Goal: Find specific page/section: Find specific page/section

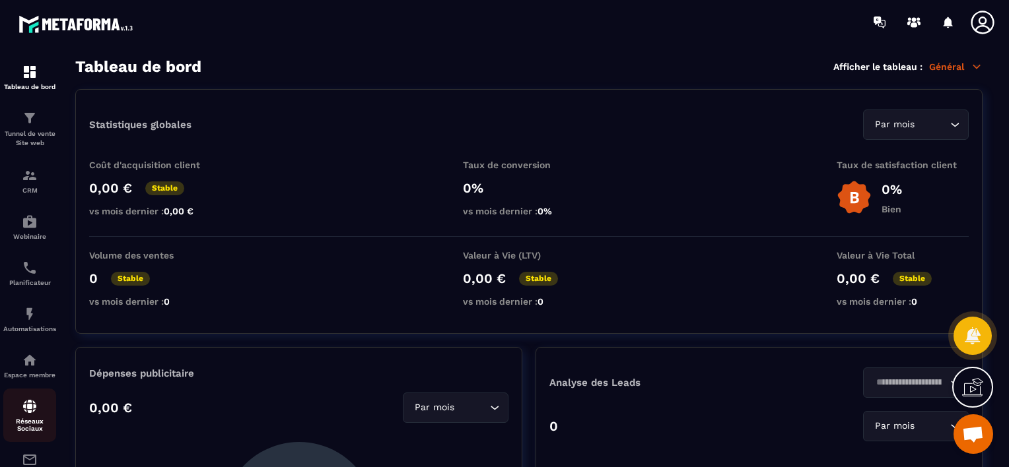
click at [22, 410] on img at bounding box center [30, 407] width 16 height 16
click at [24, 430] on p "Réseaux Sociaux" at bounding box center [29, 425] width 53 height 15
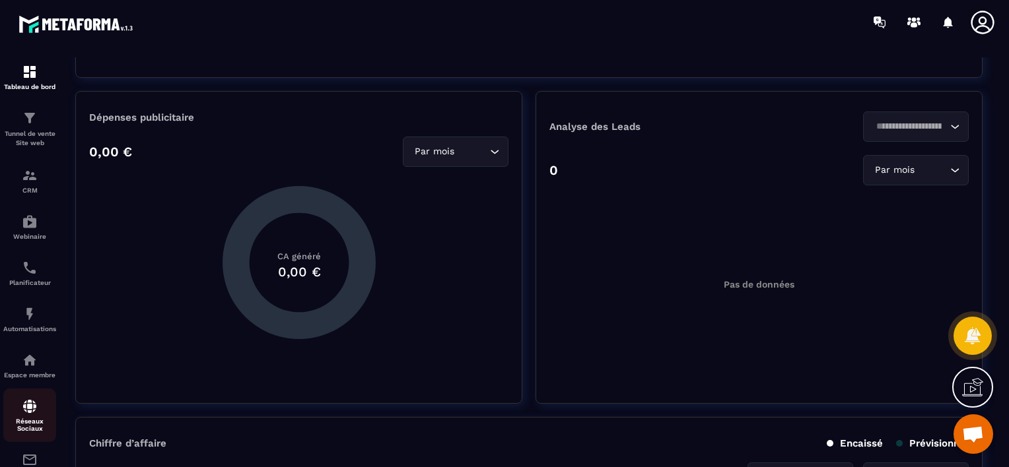
click at [25, 413] on img at bounding box center [30, 407] width 16 height 16
